Goal: Information Seeking & Learning: Learn about a topic

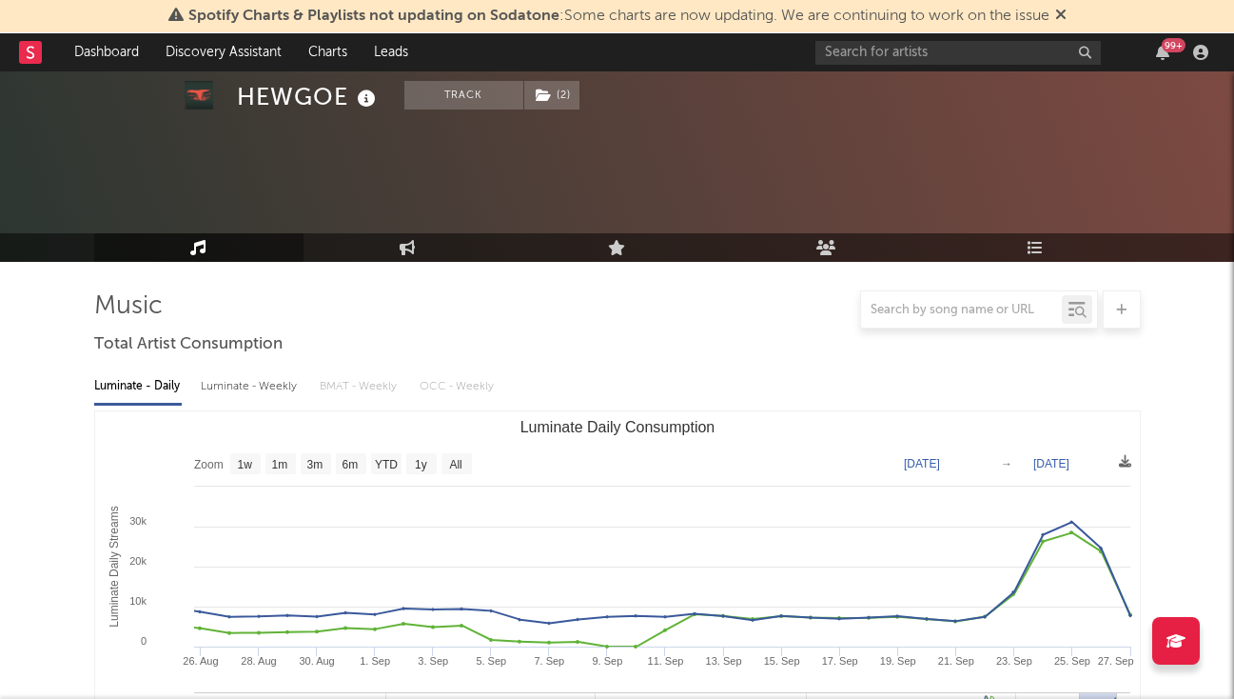
select select "6m"
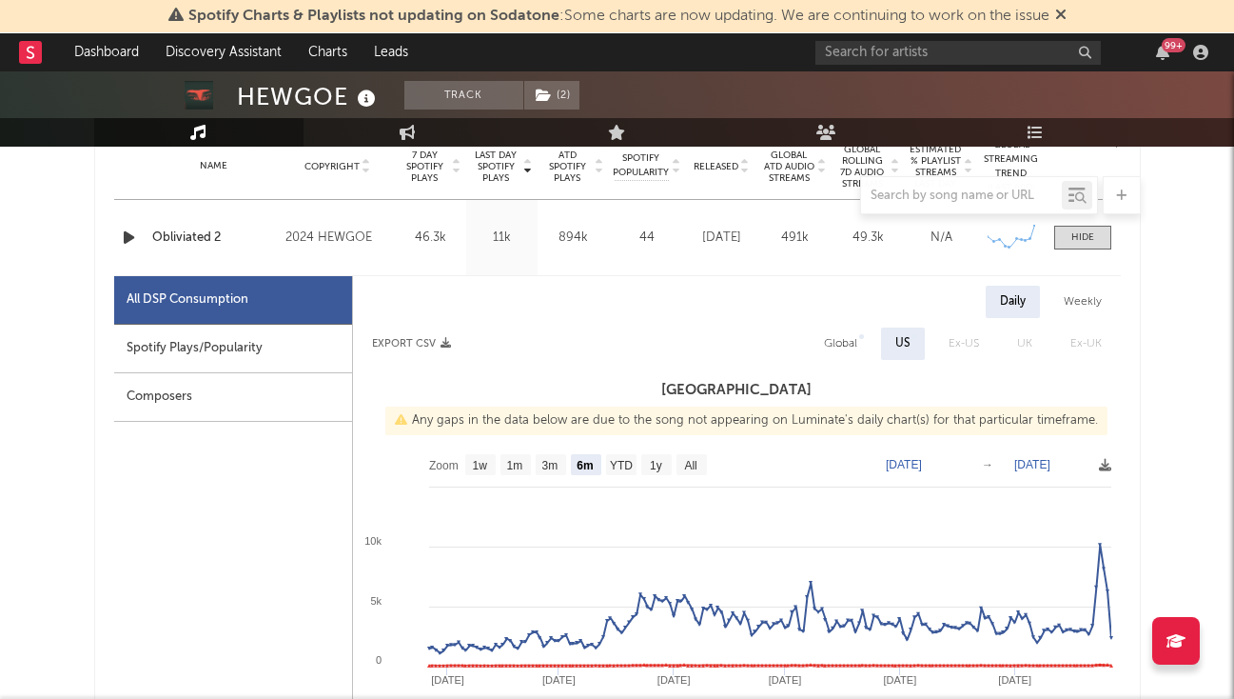
scroll to position [784, 0]
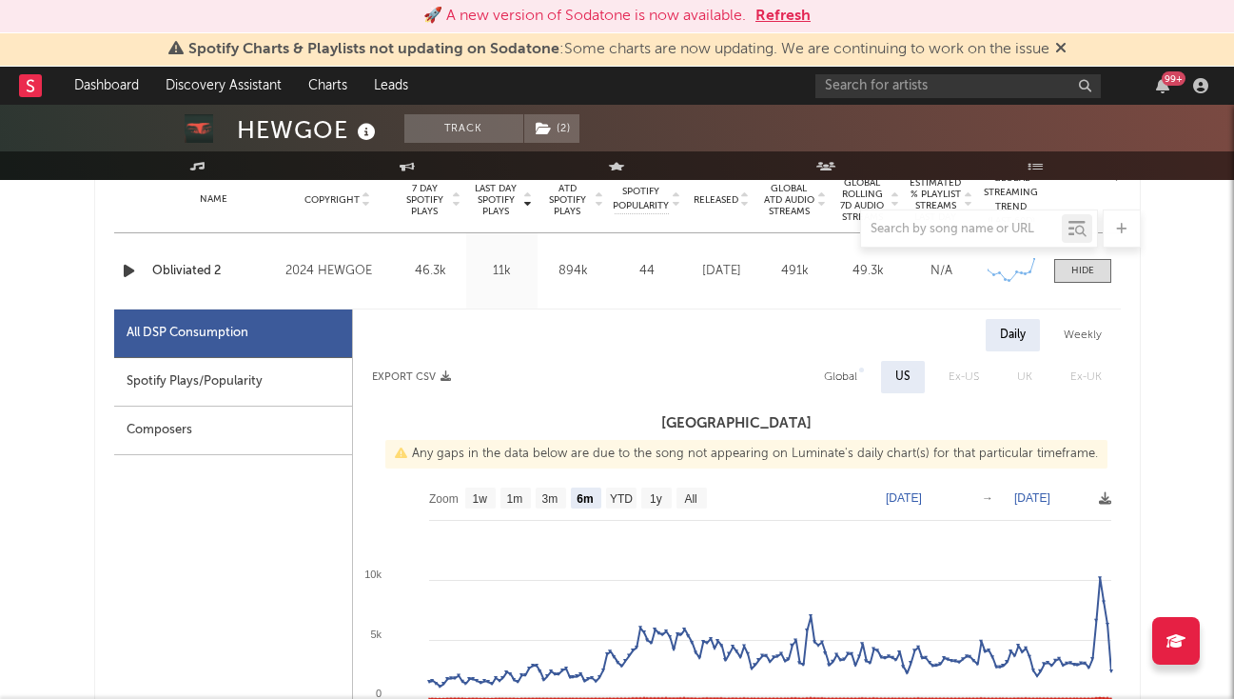
click at [124, 268] on icon "button" at bounding box center [129, 271] width 20 height 24
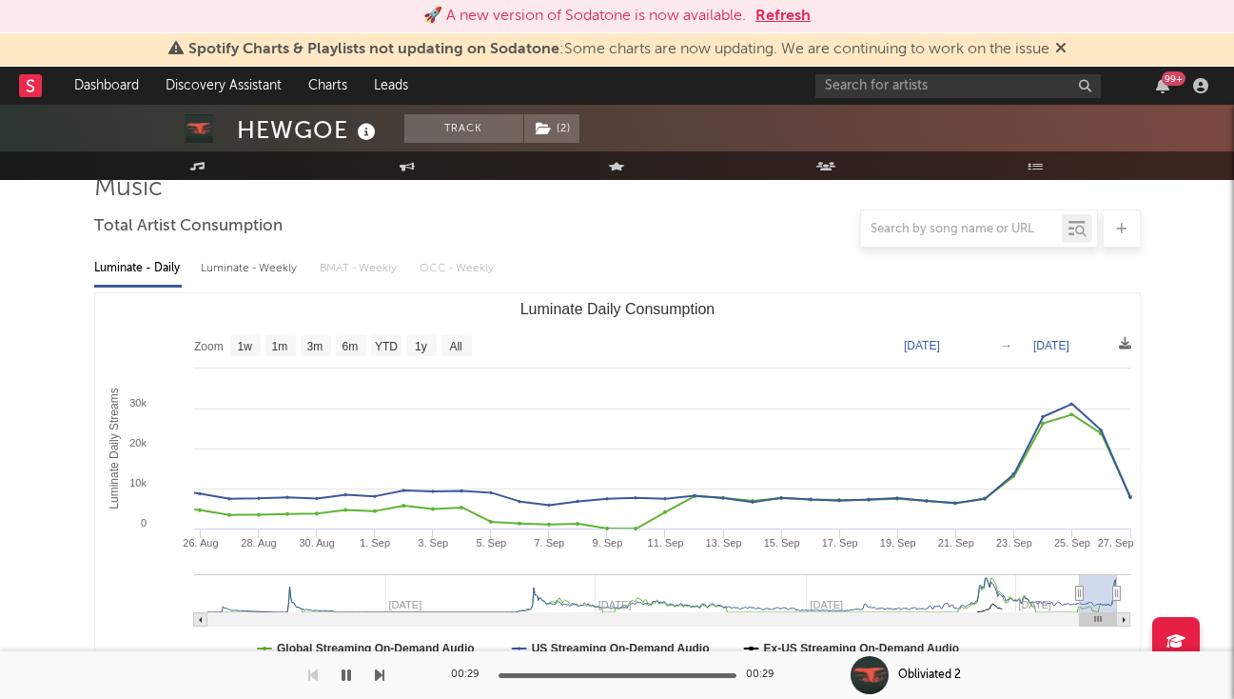
scroll to position [141, 0]
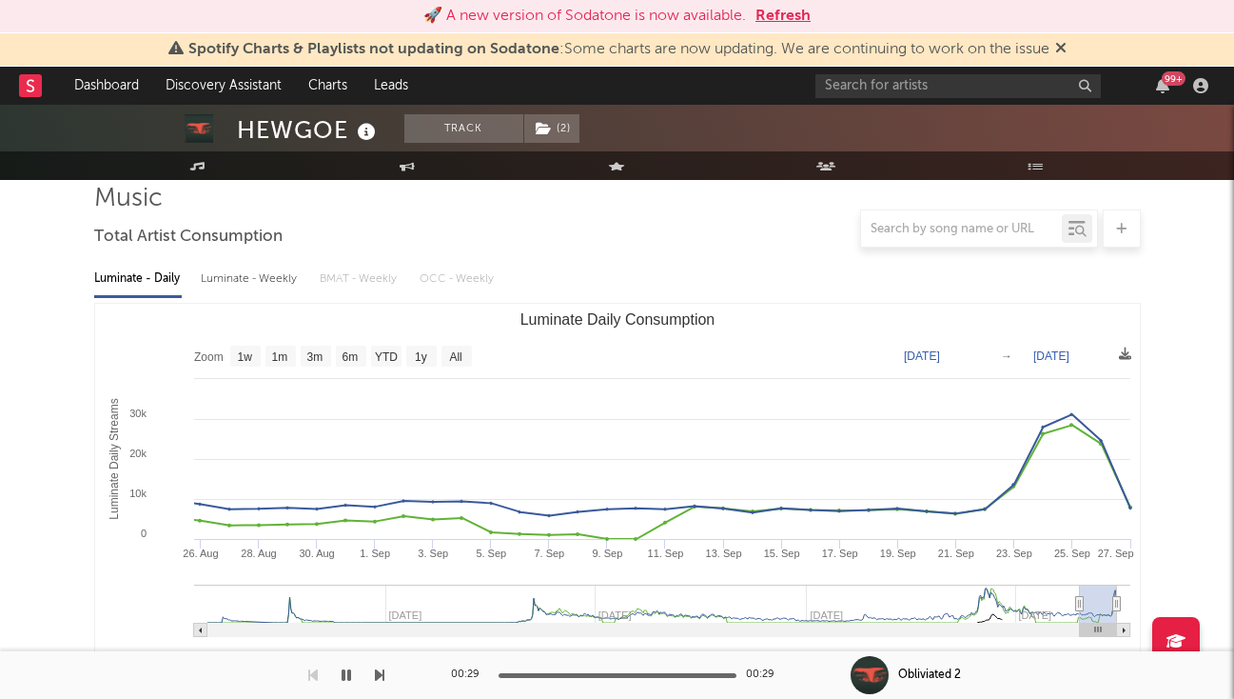
click at [940, 352] on text "Aug 25, 2025" at bounding box center [922, 355] width 36 height 13
click at [927, 315] on rect "Luminate Daily Consumption" at bounding box center [617, 494] width 1045 height 381
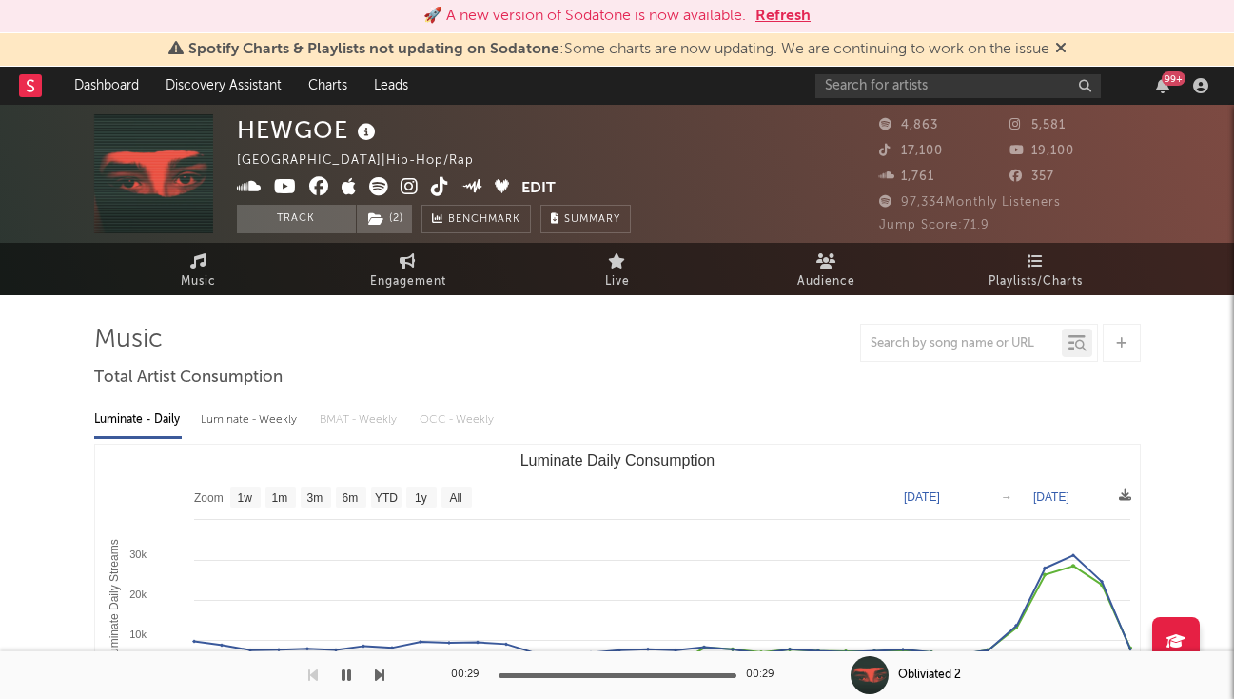
scroll to position [0, 0]
click at [774, 11] on button "Refresh" at bounding box center [783, 16] width 55 height 23
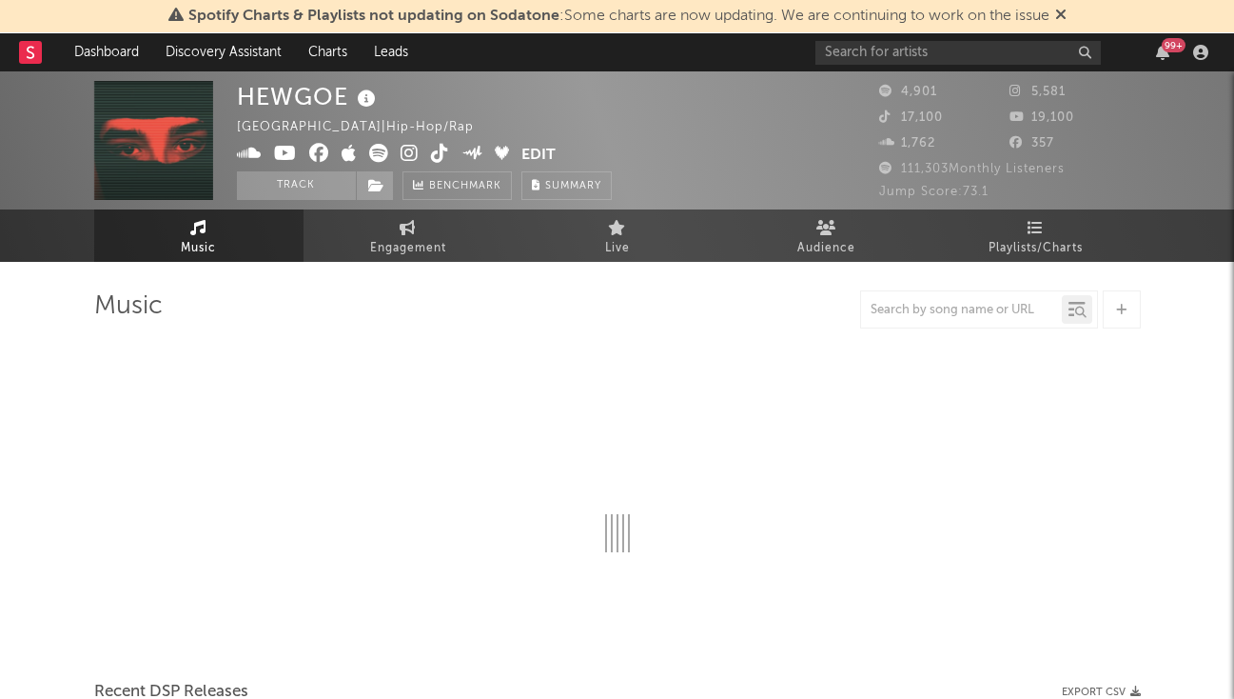
select select "6m"
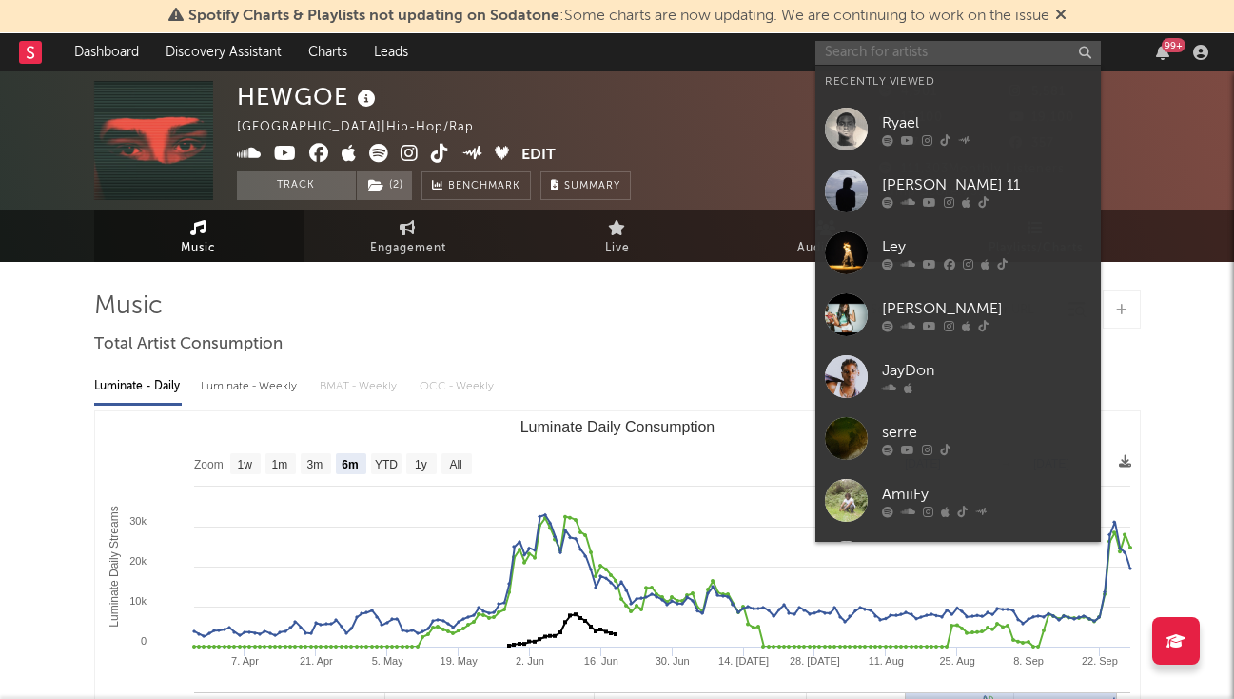
click at [897, 45] on input "text" at bounding box center [959, 53] width 286 height 24
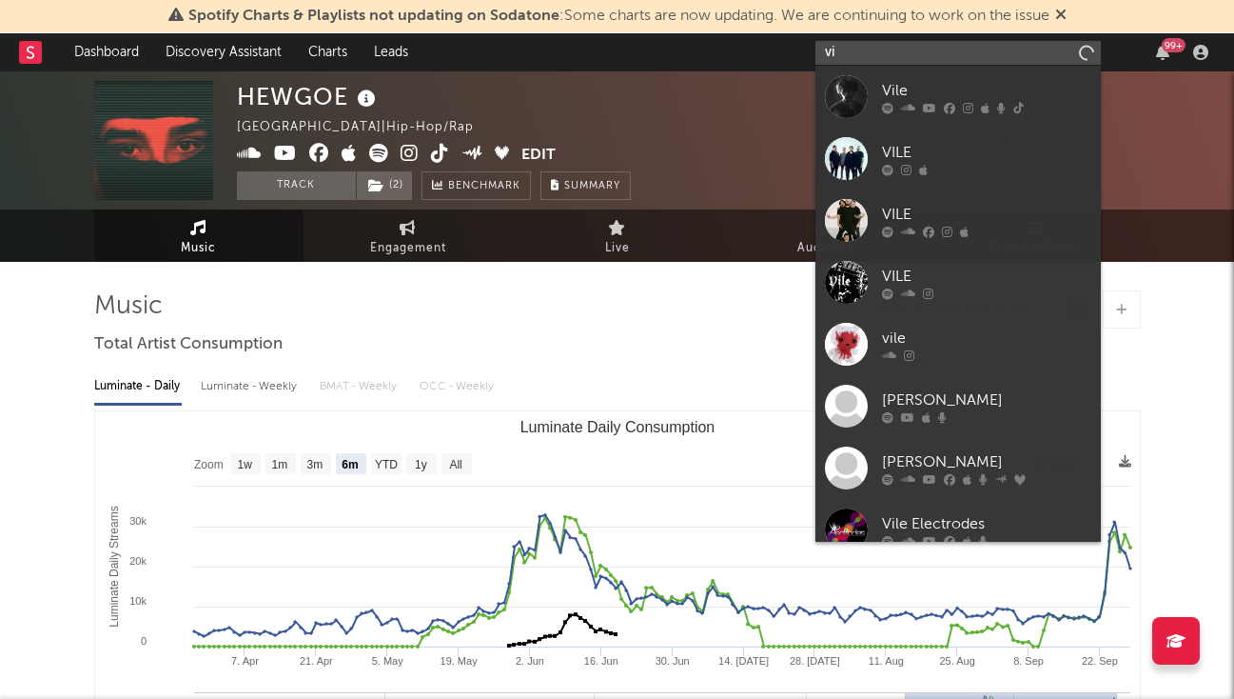
type input "v"
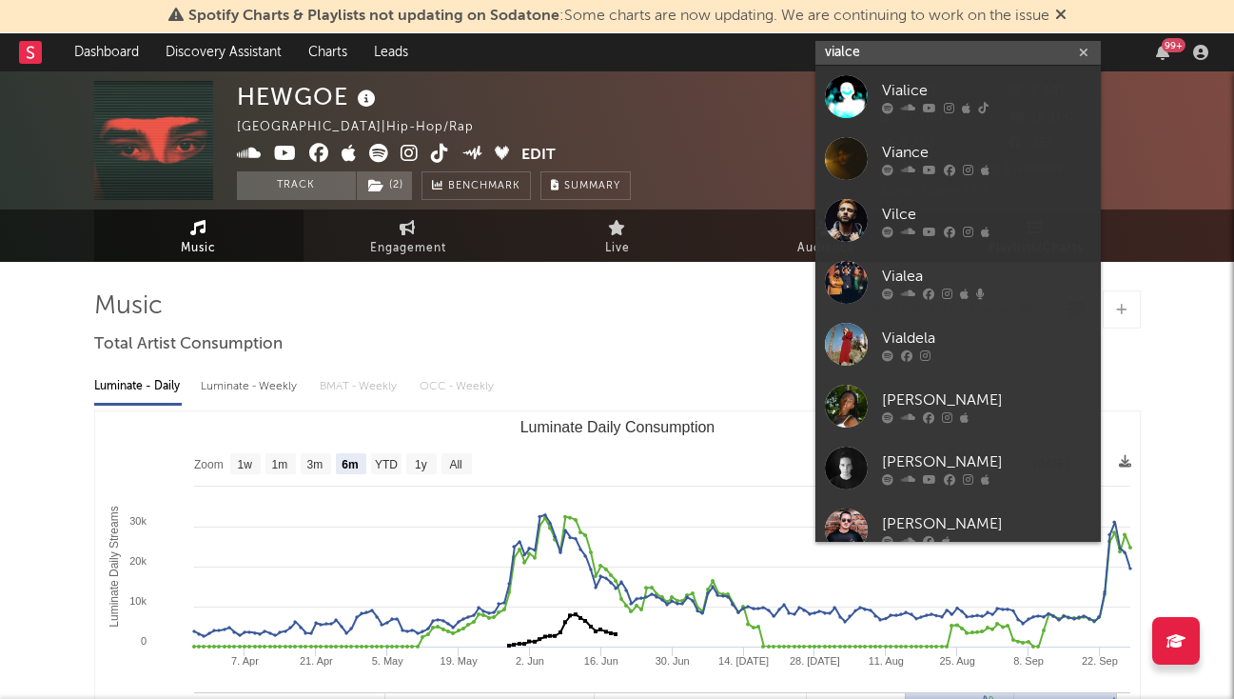
type input "vial"
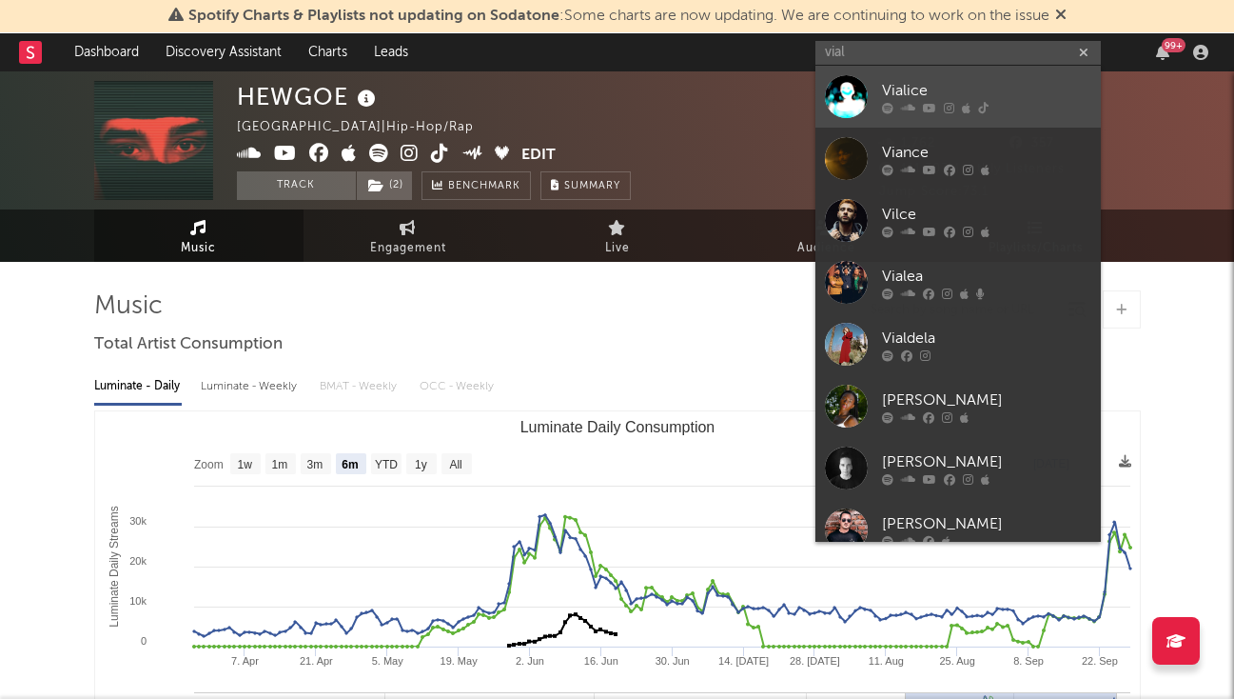
drag, startPoint x: 903, startPoint y: 29, endPoint x: 937, endPoint y: 92, distance: 72.4
click at [937, 92] on div "Vialice" at bounding box center [986, 90] width 209 height 23
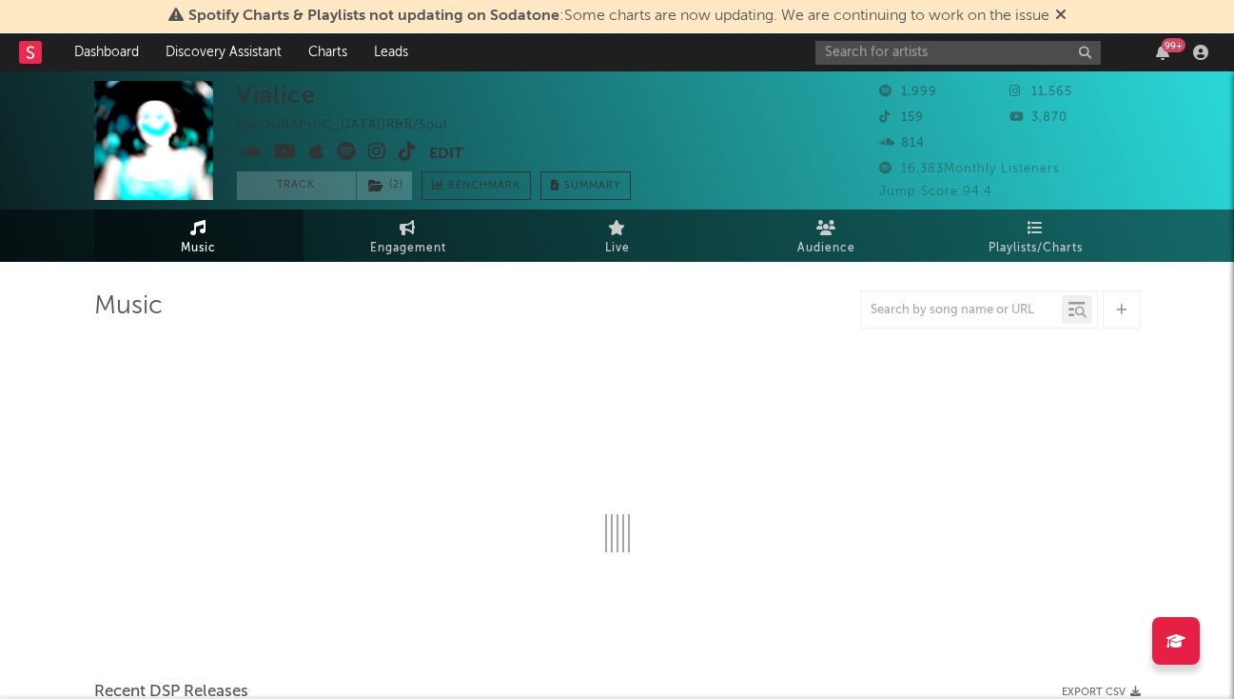
select select "1w"
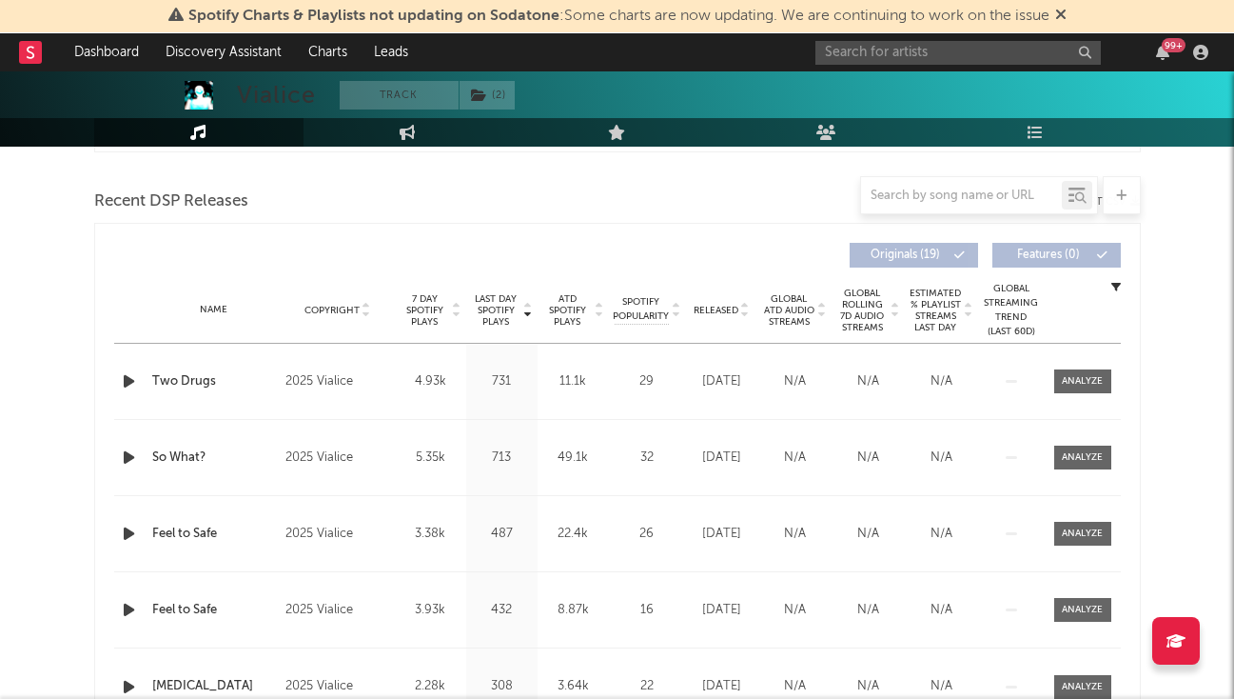
scroll to position [654, 0]
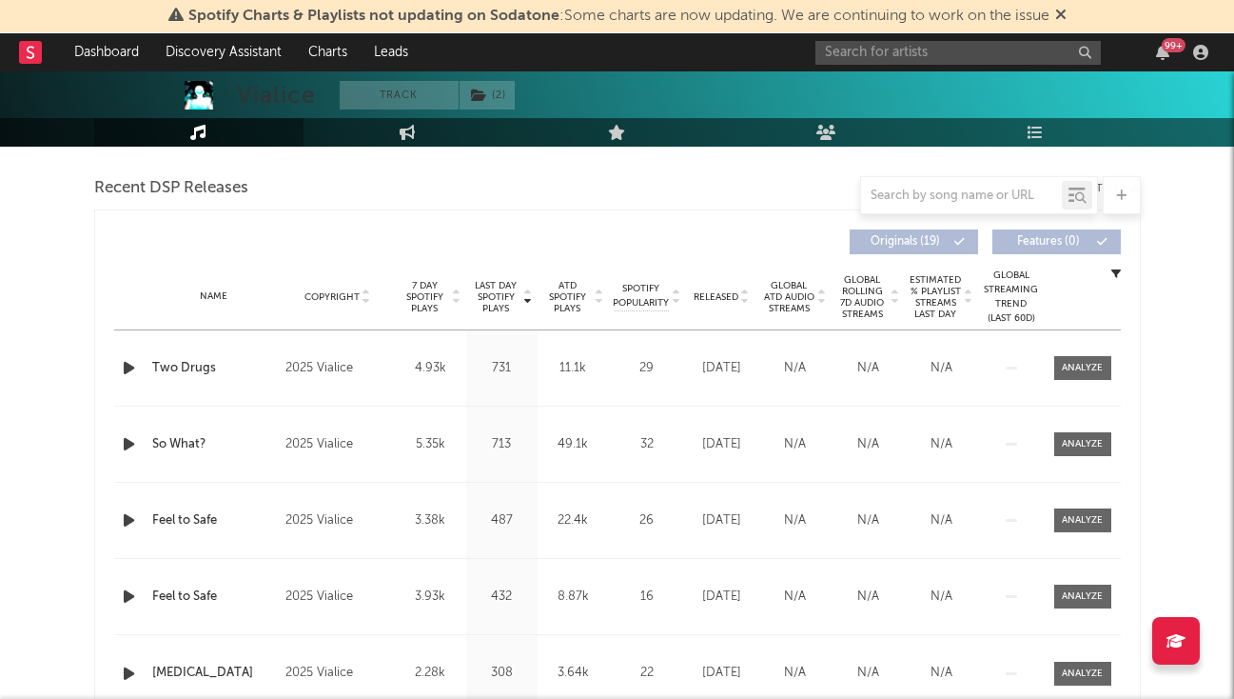
click at [128, 365] on icon "button" at bounding box center [129, 368] width 20 height 24
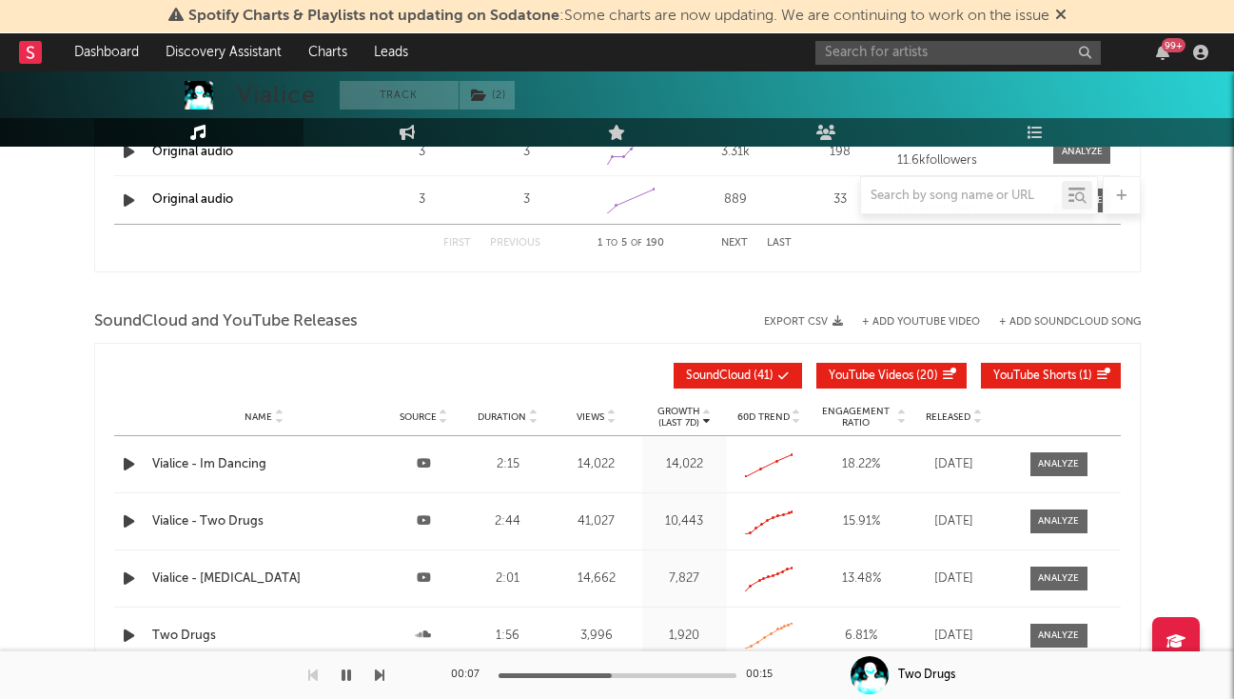
scroll to position [1655, 0]
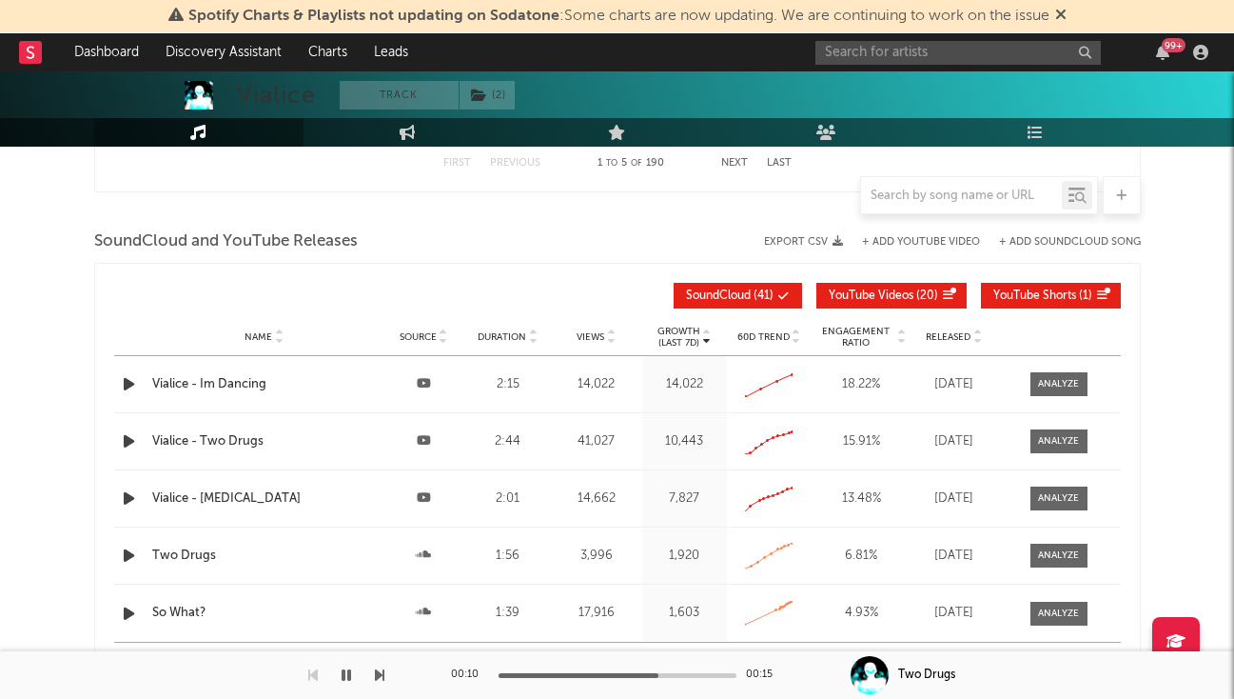
click at [238, 376] on div "Vialice - Im Dancing" at bounding box center [264, 384] width 225 height 19
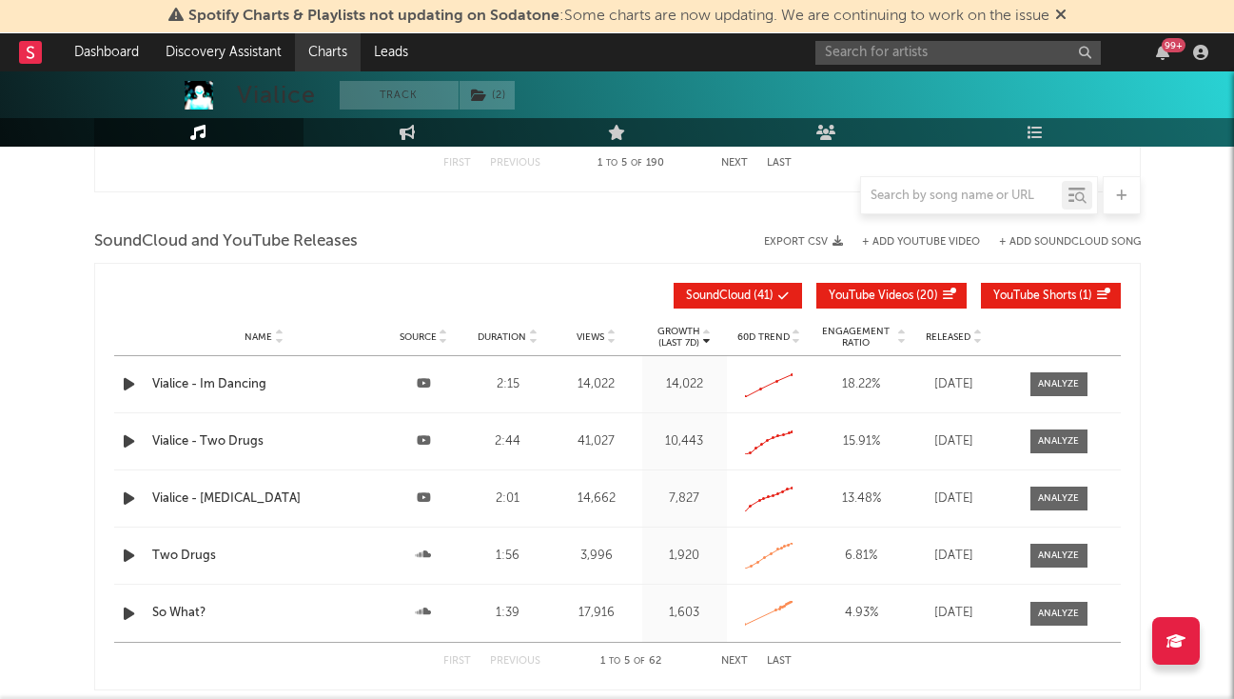
click at [316, 46] on link "Charts" at bounding box center [328, 52] width 66 height 38
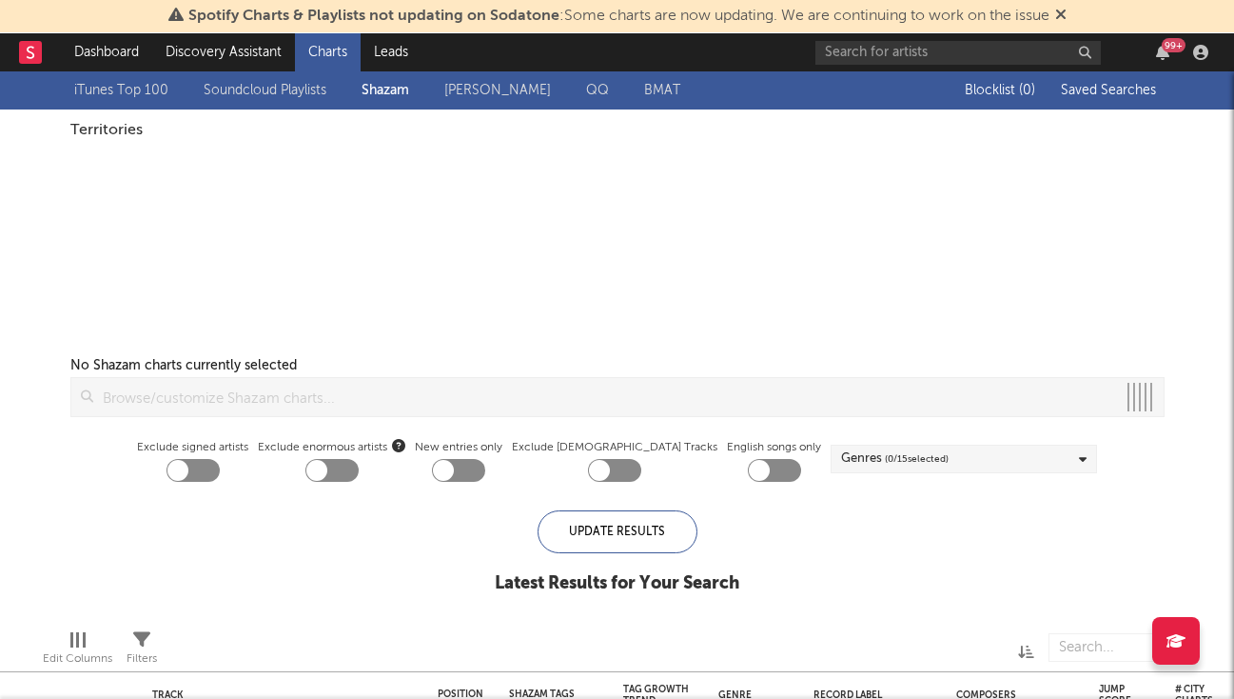
checkbox input "true"
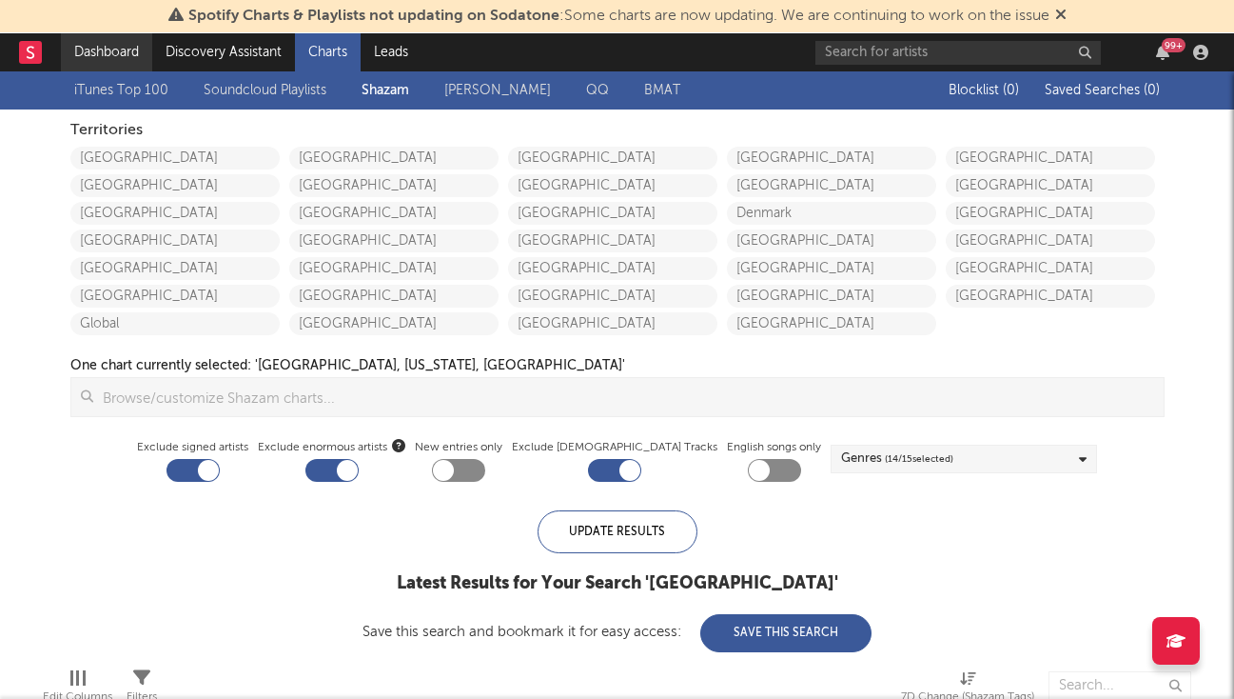
click at [124, 49] on link "Dashboard" at bounding box center [106, 52] width 91 height 38
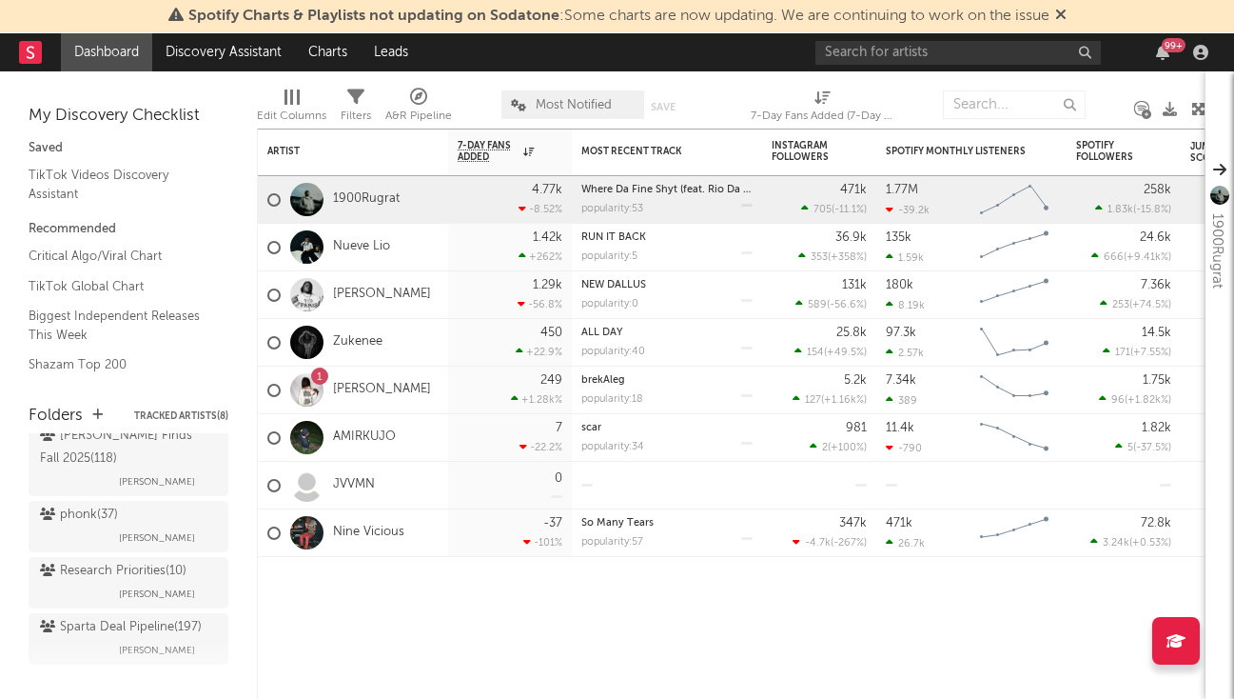
scroll to position [917, 0]
click at [244, 46] on link "Discovery Assistant" at bounding box center [223, 52] width 143 height 38
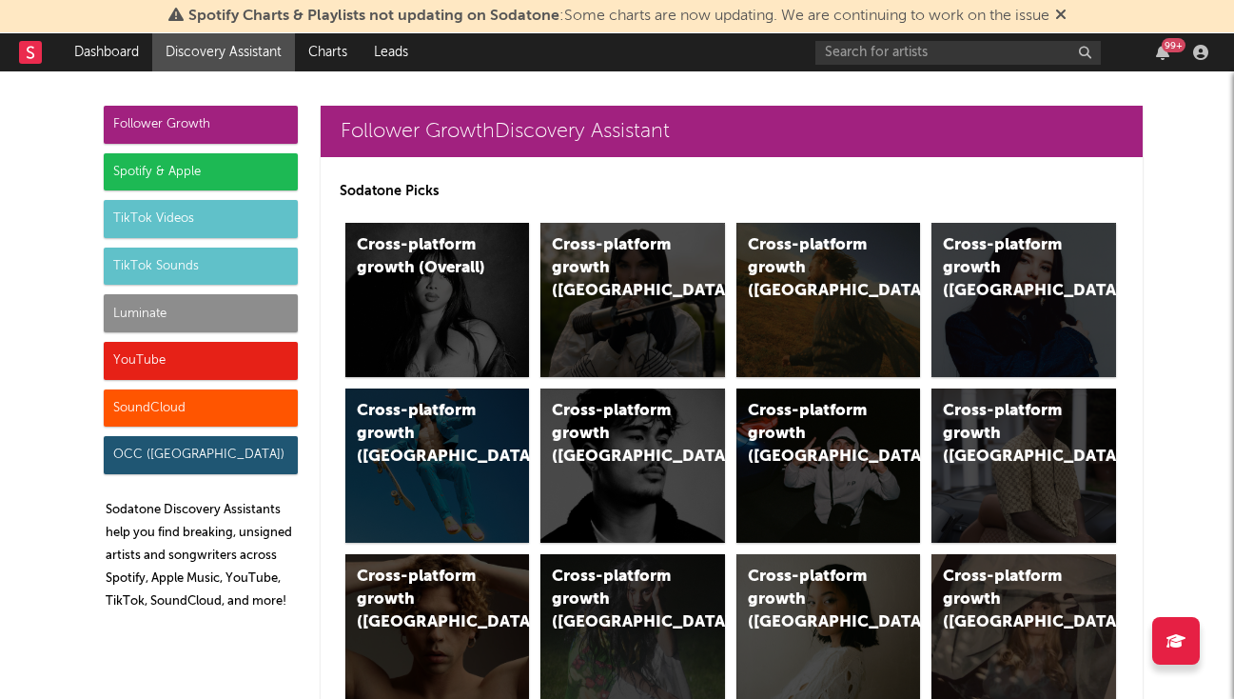
click at [235, 316] on div "Luminate" at bounding box center [201, 313] width 194 height 38
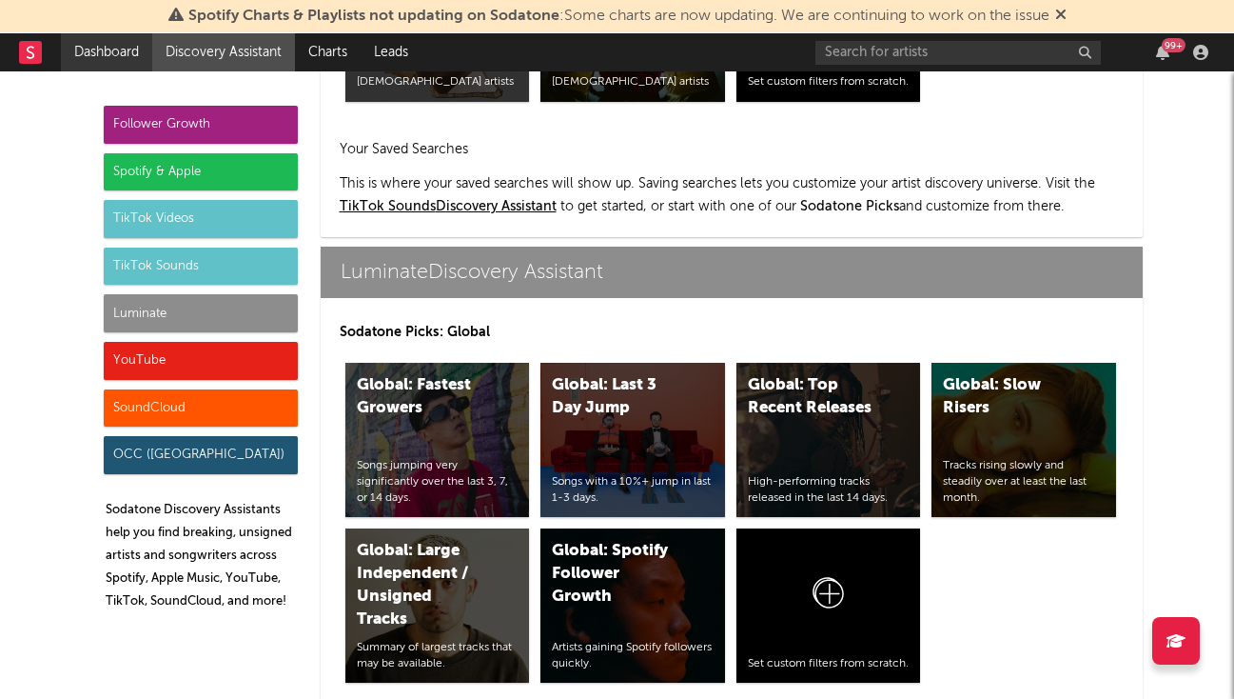
click at [81, 48] on link "Dashboard" at bounding box center [106, 52] width 91 height 38
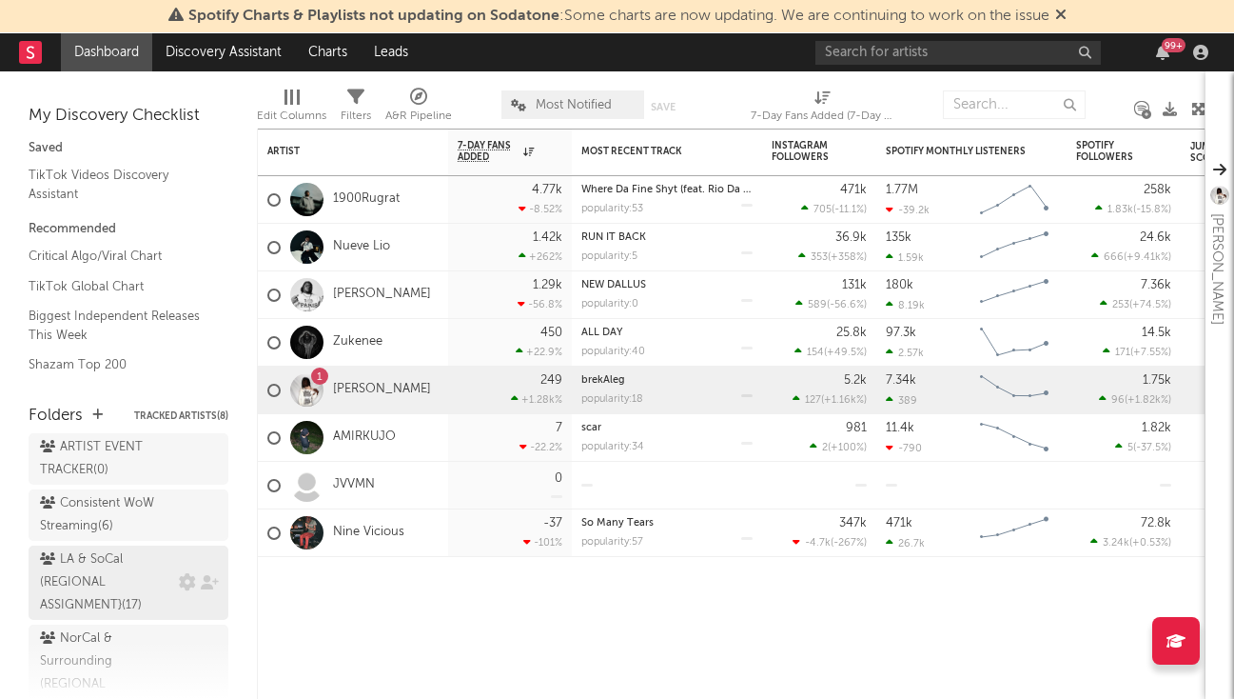
scroll to position [71, 0]
click at [143, 468] on div "ARTIST EVENT TRACKER ( 0 )" at bounding box center [107, 457] width 134 height 46
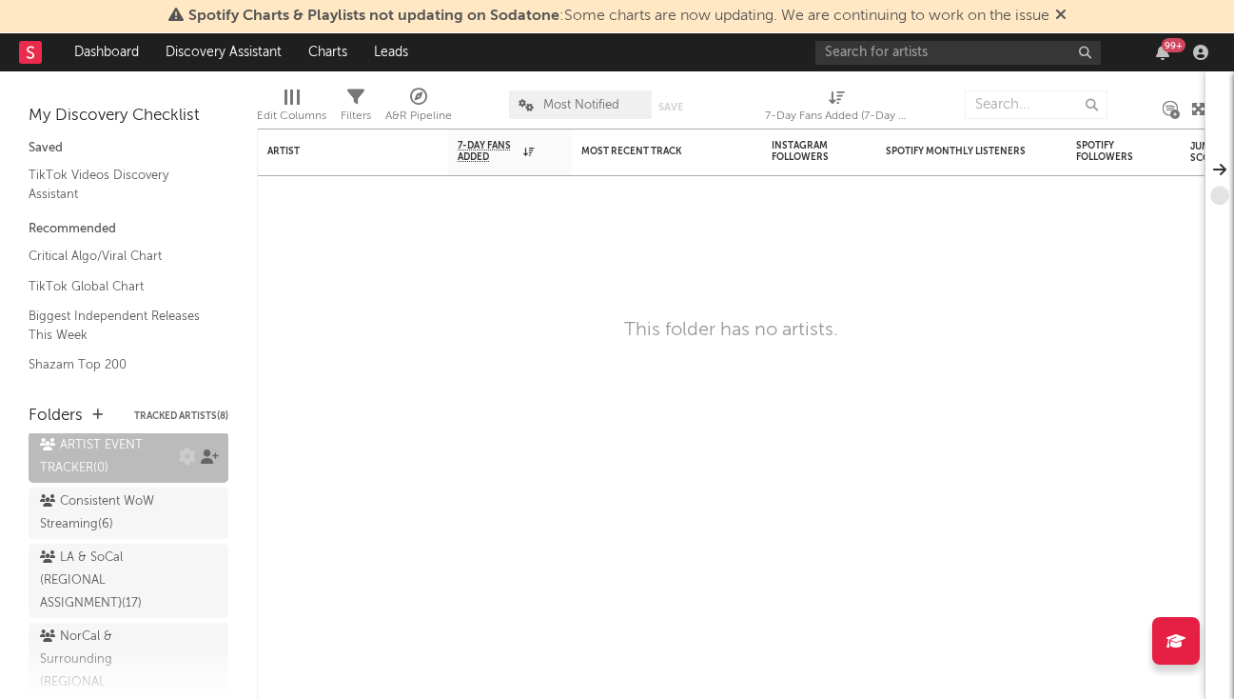
click at [209, 455] on icon at bounding box center [210, 456] width 18 height 14
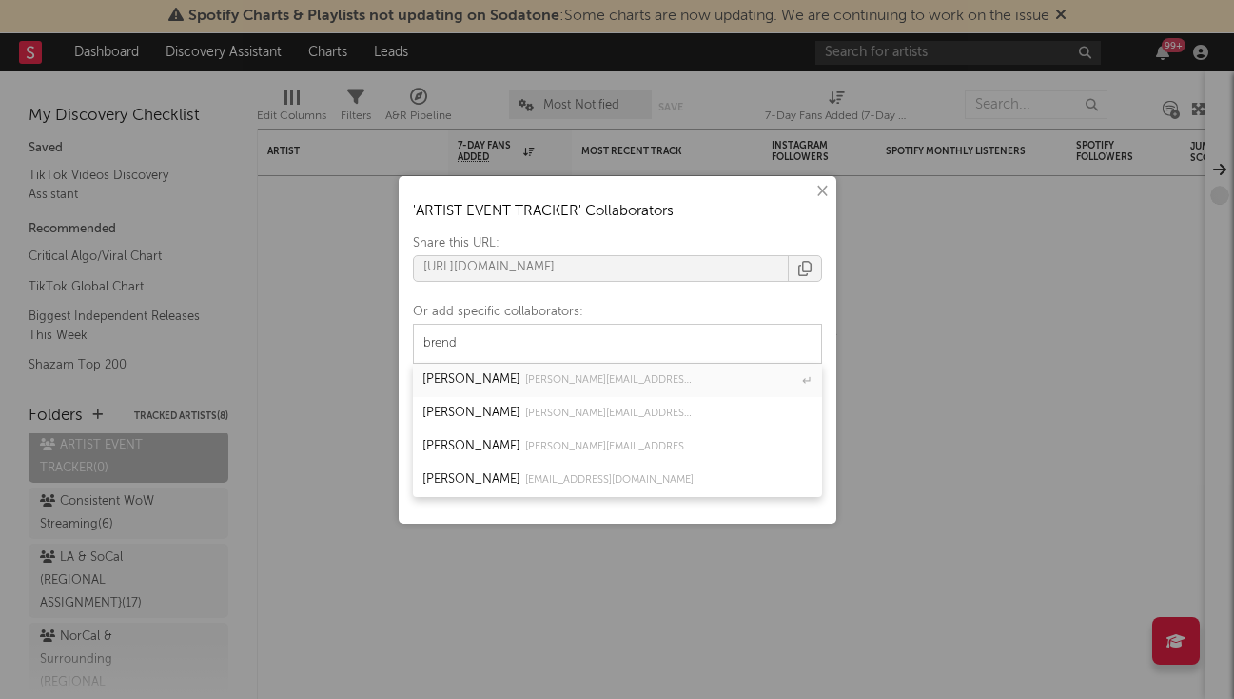
type input "brand"
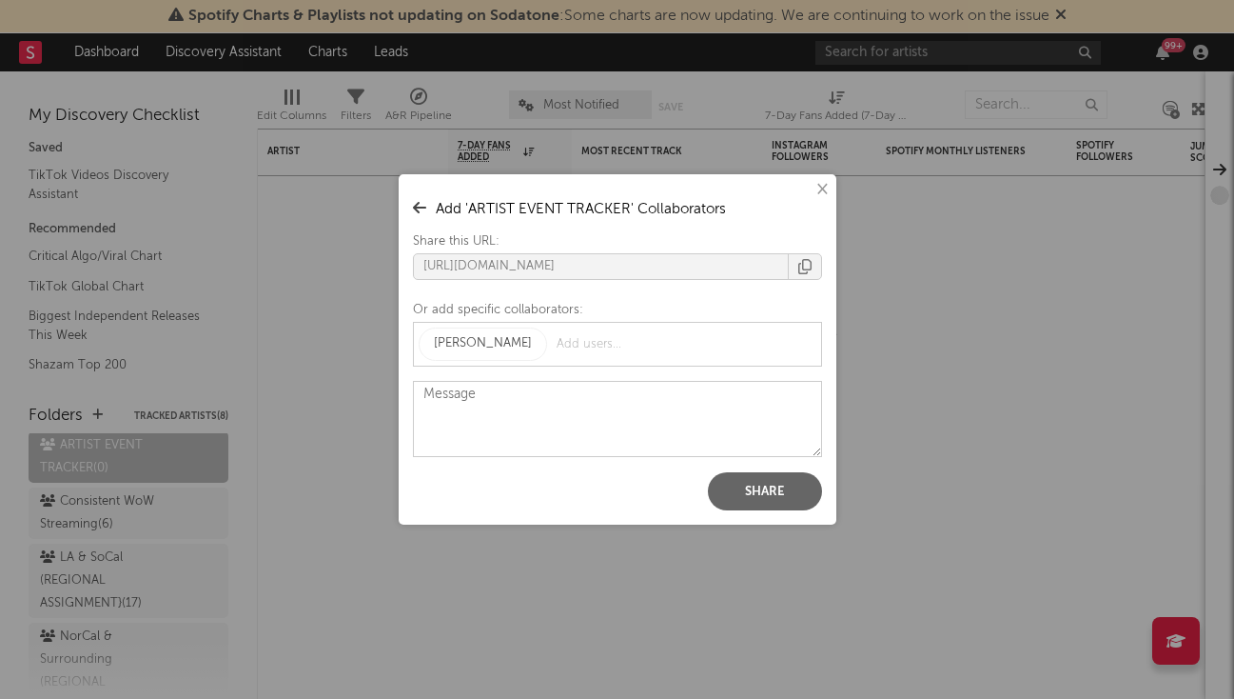
drag, startPoint x: 470, startPoint y: 372, endPoint x: 485, endPoint y: 380, distance: 17.0
click at [750, 498] on button "Share" at bounding box center [765, 491] width 114 height 38
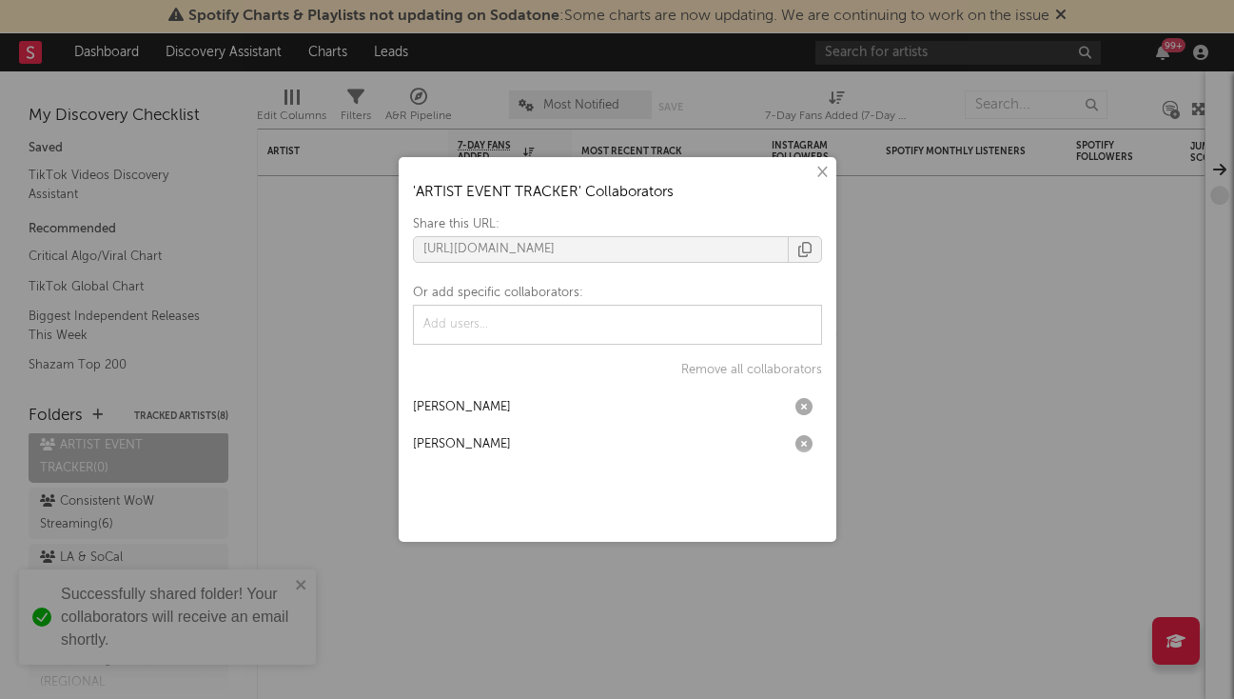
click at [829, 171] on button "×" at bounding box center [821, 172] width 21 height 21
